Goal: Navigation & Orientation: Find specific page/section

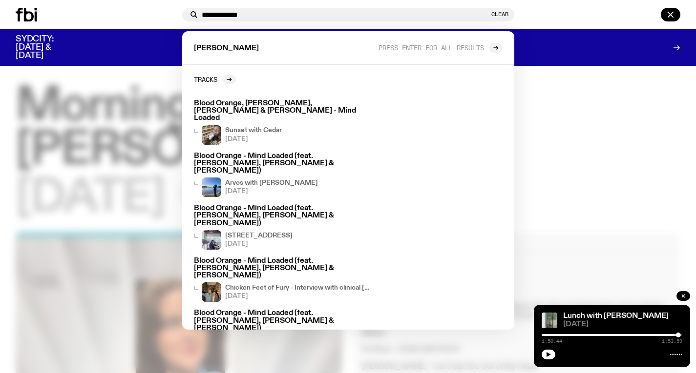
scroll to position [286, 0]
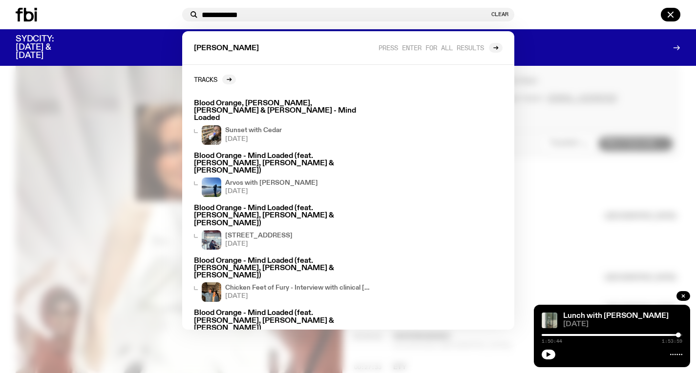
click at [546, 108] on div at bounding box center [348, 186] width 696 height 373
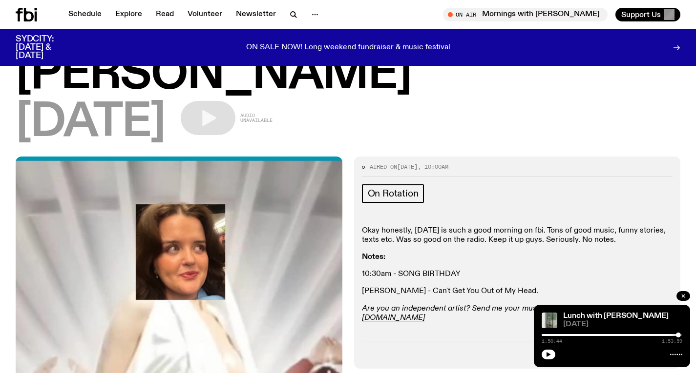
scroll to position [49, 0]
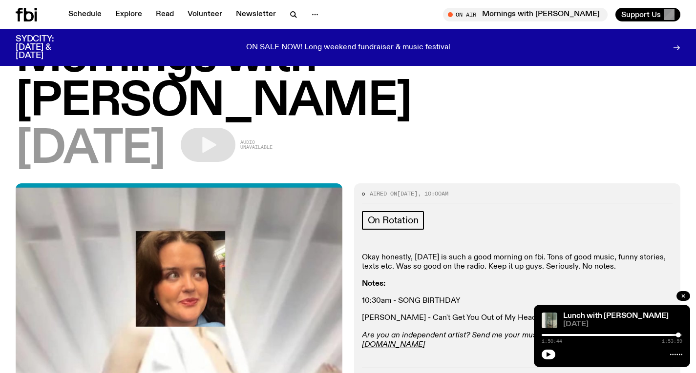
click at [32, 14] on icon at bounding box center [29, 15] width 10 height 14
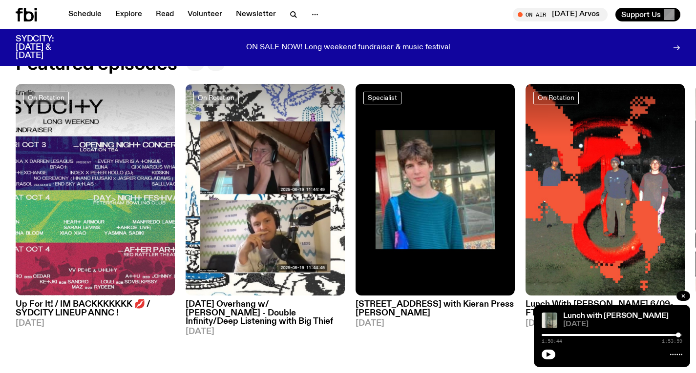
scroll to position [450, 0]
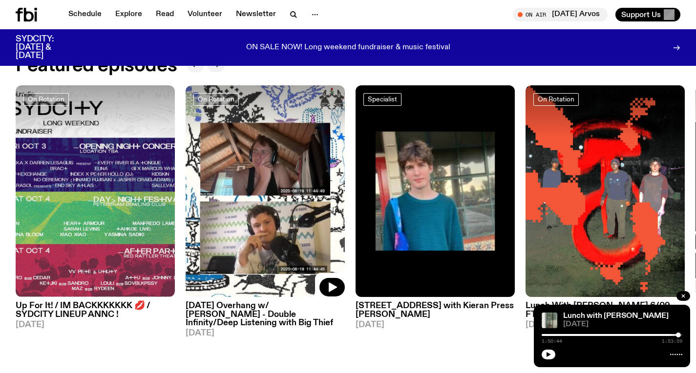
click at [235, 197] on img at bounding box center [264, 191] width 159 height 212
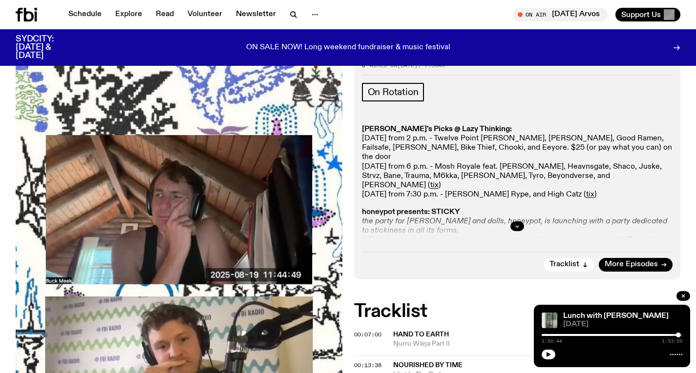
scroll to position [275, 0]
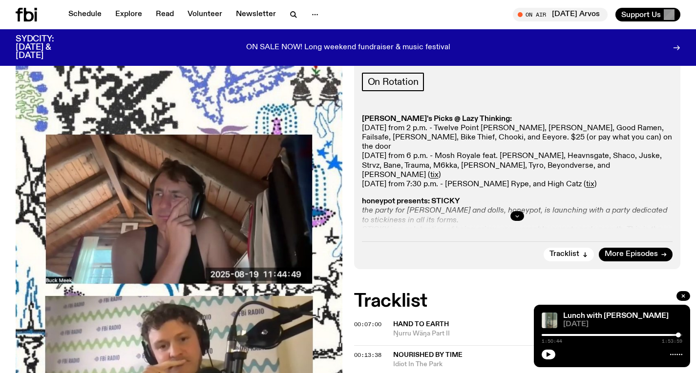
click at [519, 213] on icon "button" at bounding box center [517, 216] width 6 height 6
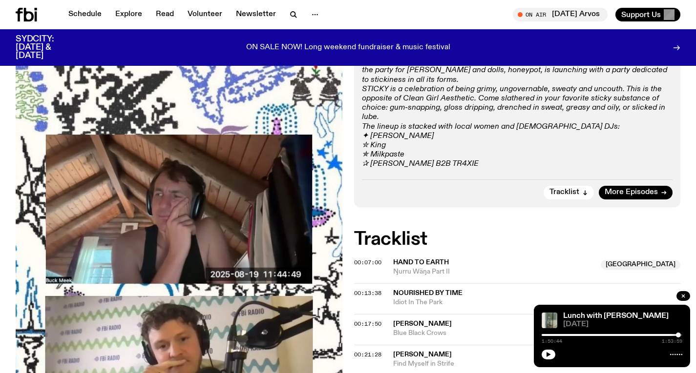
scroll to position [415, 0]
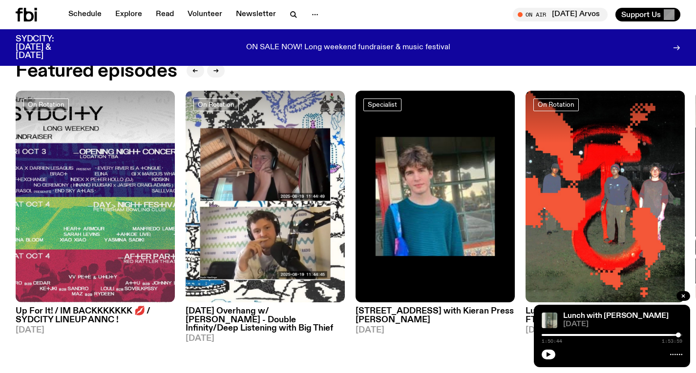
scroll to position [158, 0]
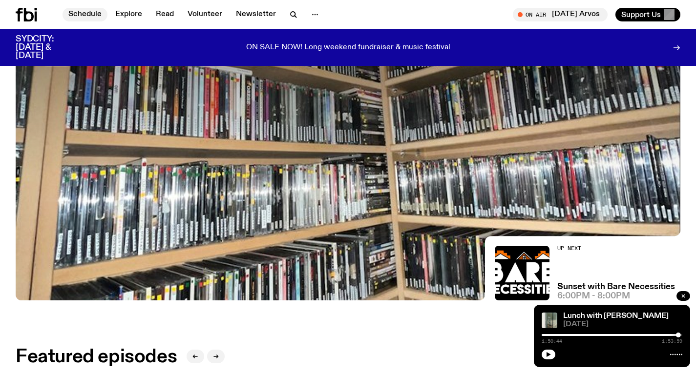
click at [89, 16] on link "Schedule" at bounding box center [84, 15] width 45 height 14
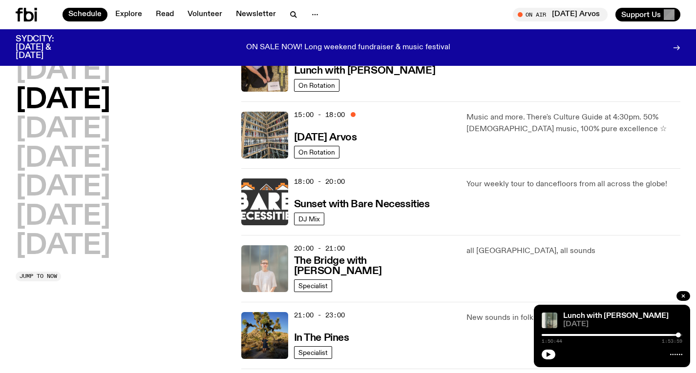
scroll to position [312, 0]
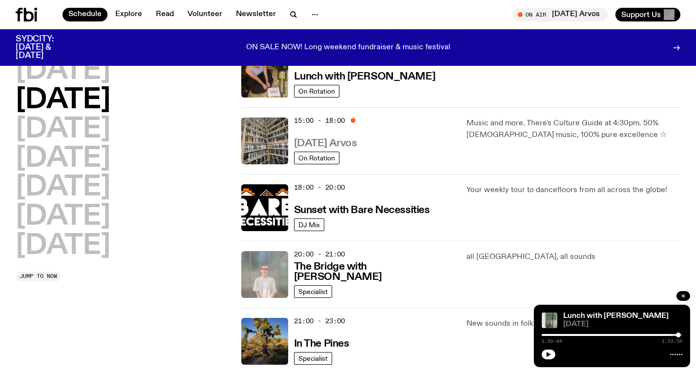
click at [311, 139] on h3 "Tuesday Arvos" at bounding box center [325, 144] width 63 height 10
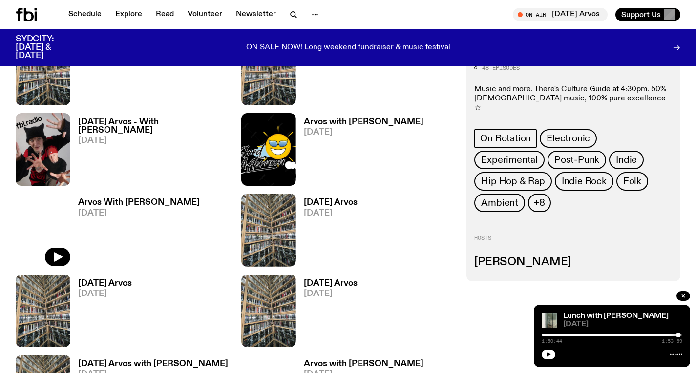
scroll to position [556, 0]
